Goal: Task Accomplishment & Management: Manage account settings

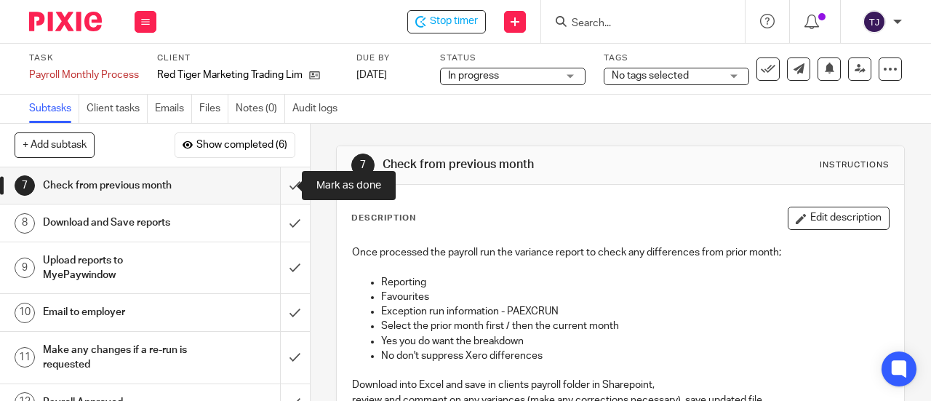
click at [284, 184] on input "submit" at bounding box center [155, 185] width 310 height 36
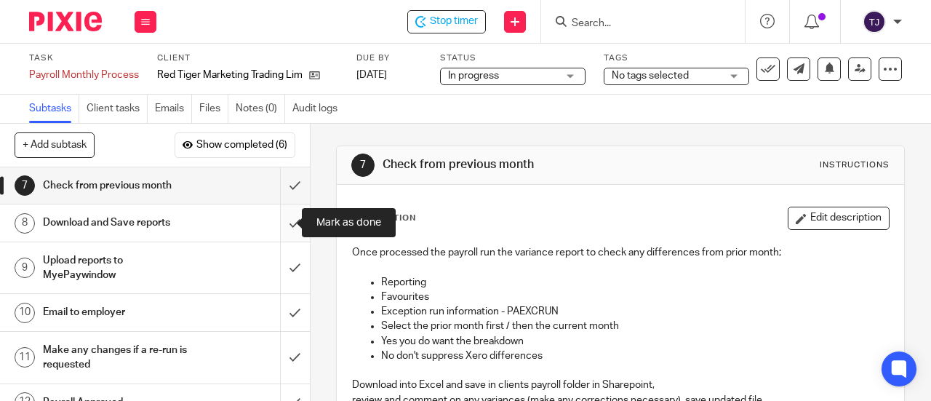
drag, startPoint x: 284, startPoint y: 219, endPoint x: 281, endPoint y: 236, distance: 17.7
click at [284, 220] on input "submit" at bounding box center [155, 222] width 310 height 36
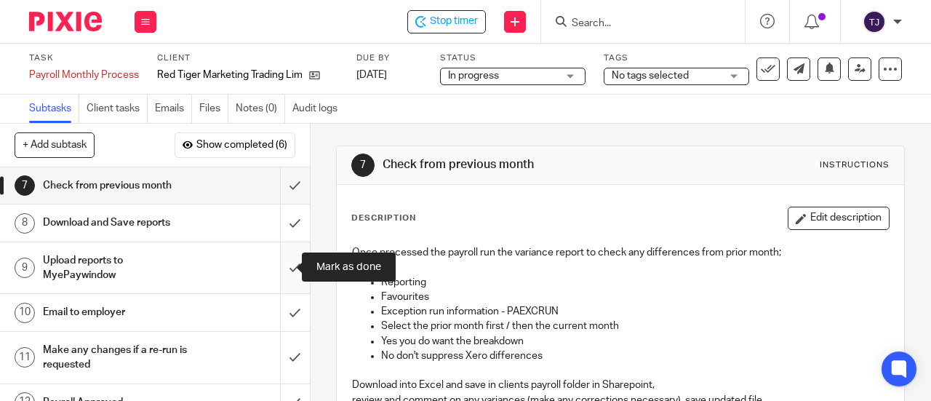
click at [275, 268] on input "submit" at bounding box center [155, 268] width 310 height 52
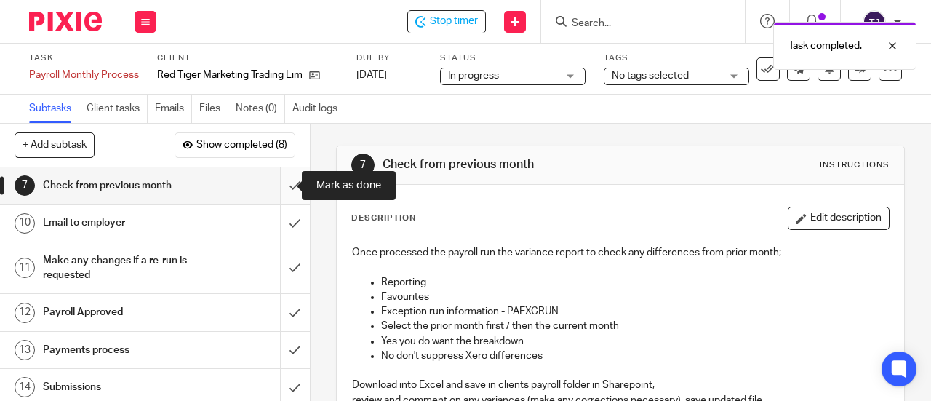
click at [278, 188] on input "submit" at bounding box center [155, 185] width 310 height 36
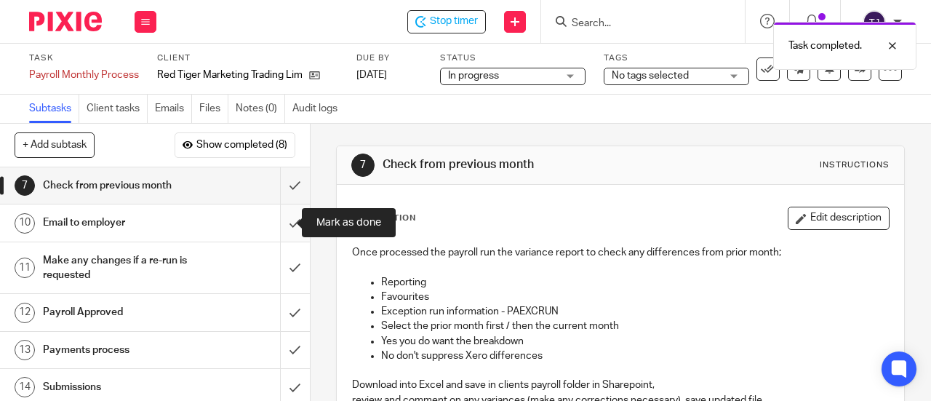
click at [276, 225] on input "submit" at bounding box center [155, 222] width 310 height 36
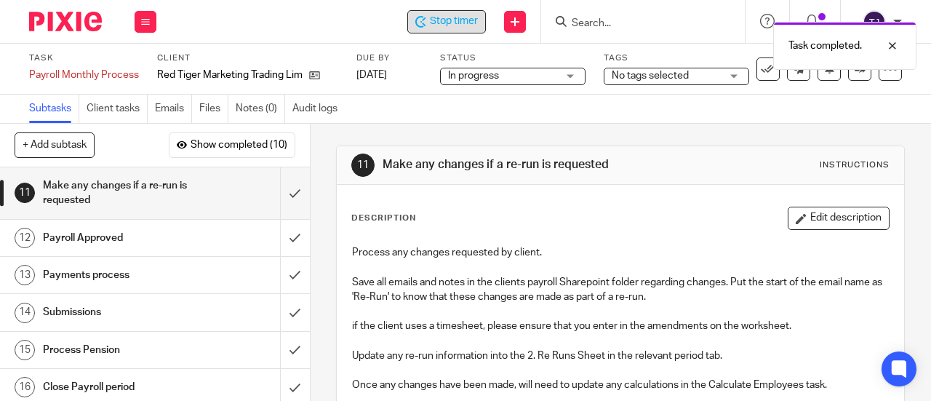
click at [463, 23] on span "Stop timer" at bounding box center [454, 21] width 48 height 15
click at [607, 17] on input "Search" at bounding box center [635, 23] width 131 height 13
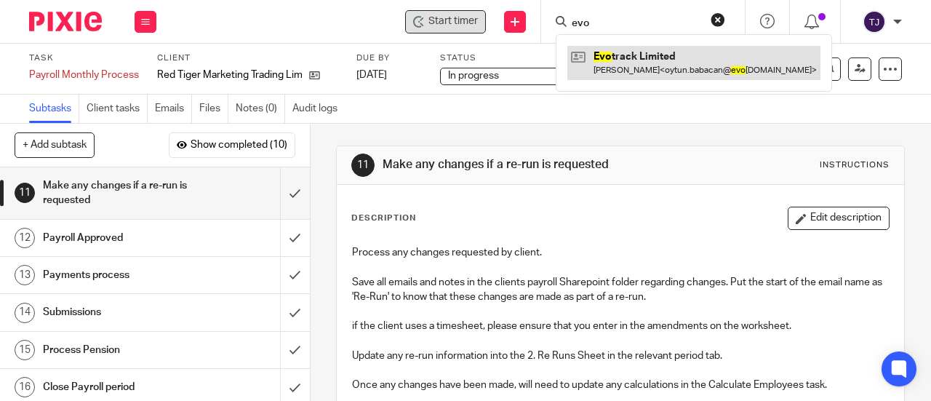
type input "evo"
click at [608, 54] on link at bounding box center [693, 62] width 253 height 33
click at [608, 55] on link at bounding box center [693, 62] width 253 height 33
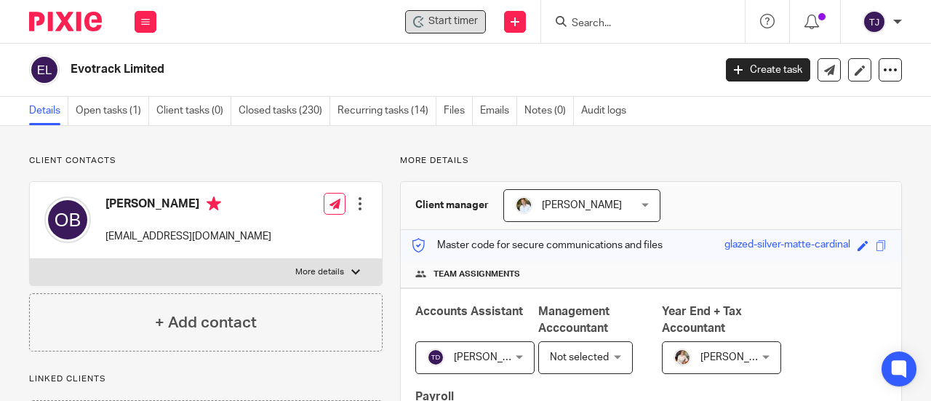
click at [452, 27] on span "Start timer" at bounding box center [452, 21] width 49 height 15
click at [450, 24] on span "Start timer" at bounding box center [452, 21] width 49 height 15
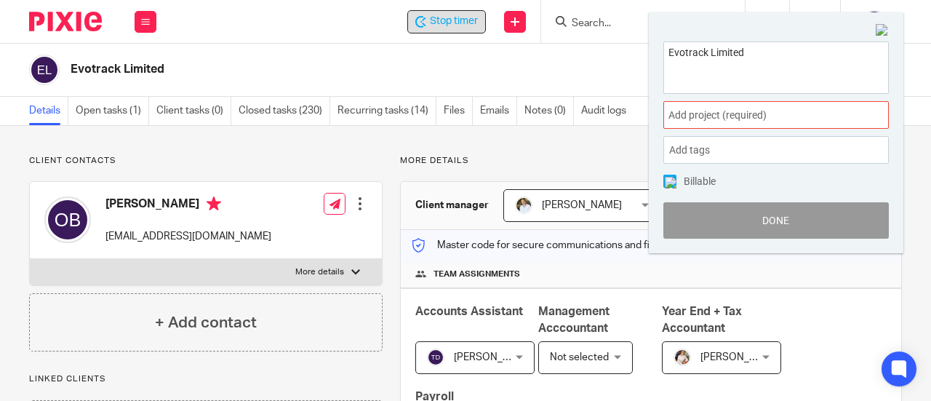
click at [707, 123] on div "Add project (required) :" at bounding box center [775, 115] width 225 height 28
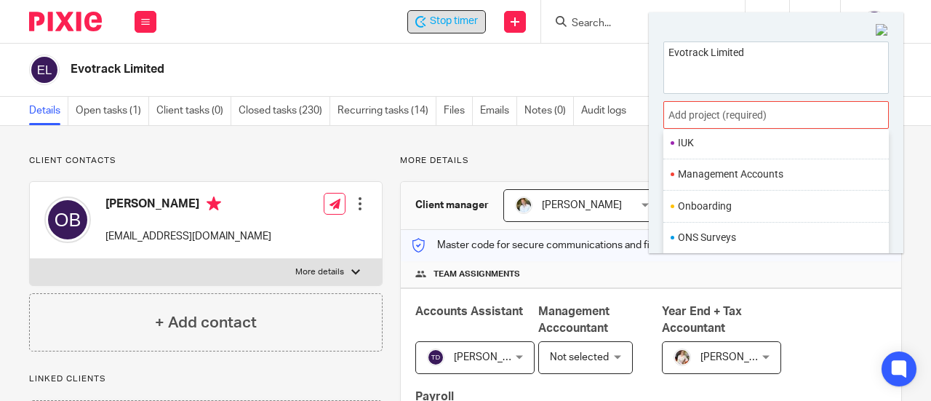
scroll to position [509, 0]
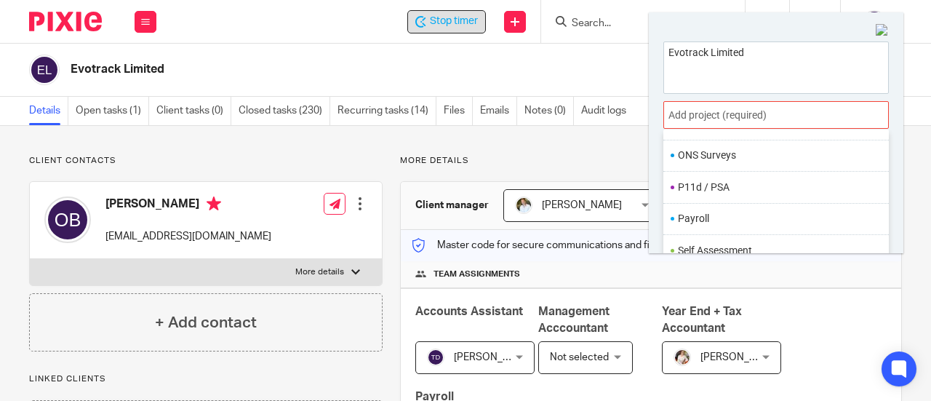
click at [710, 211] on li "Payroll" at bounding box center [773, 218] width 190 height 15
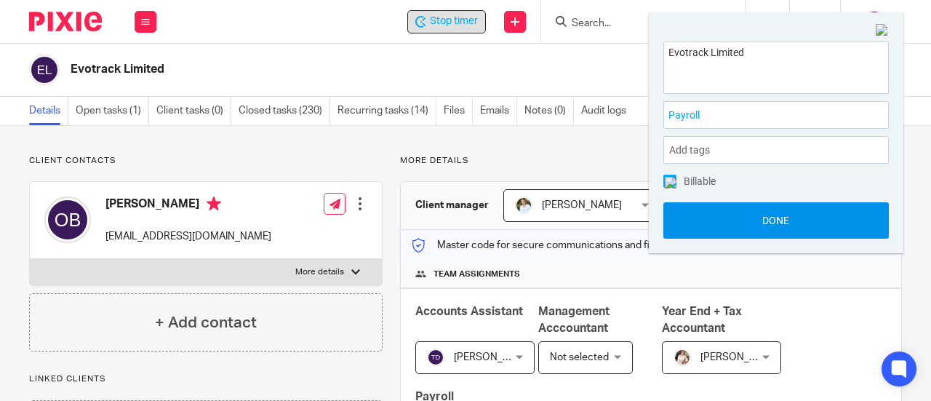
click at [715, 226] on button "Done" at bounding box center [775, 220] width 225 height 36
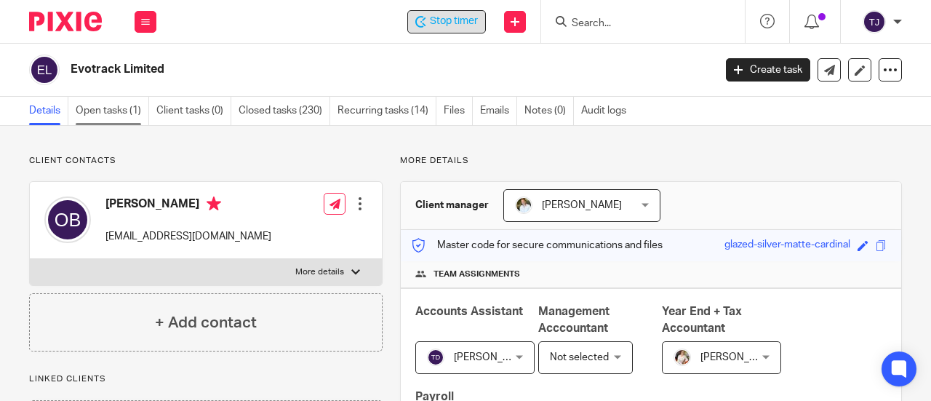
click at [79, 107] on link "Open tasks (1)" at bounding box center [112, 111] width 73 height 28
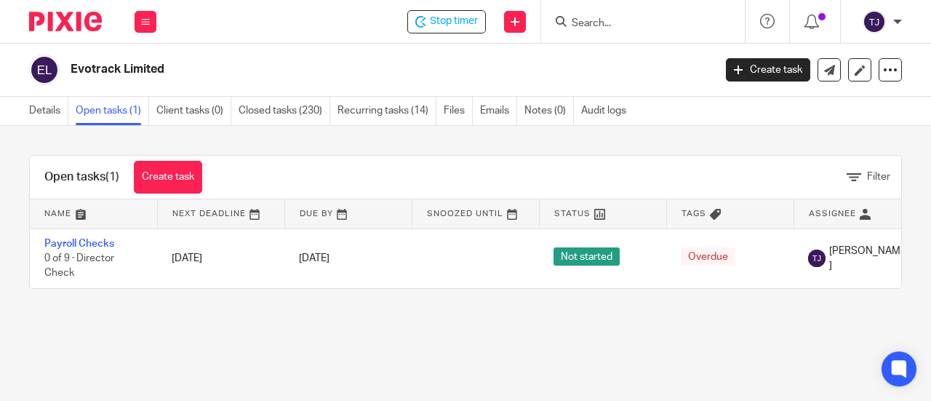
click at [236, 145] on div "Open tasks (1) Create task Filter Name Next Deadline Due By Snoozed Until Statu…" at bounding box center [465, 222] width 931 height 192
click at [443, 19] on span "Stop timer" at bounding box center [454, 21] width 48 height 15
